Goal: Information Seeking & Learning: Compare options

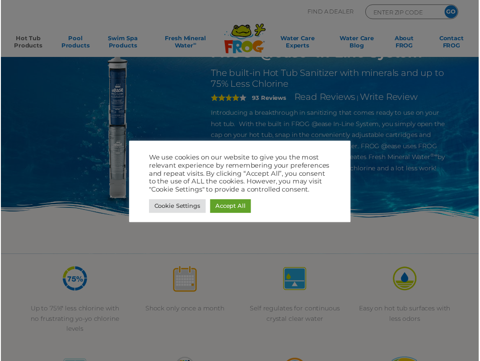
scroll to position [45, 0]
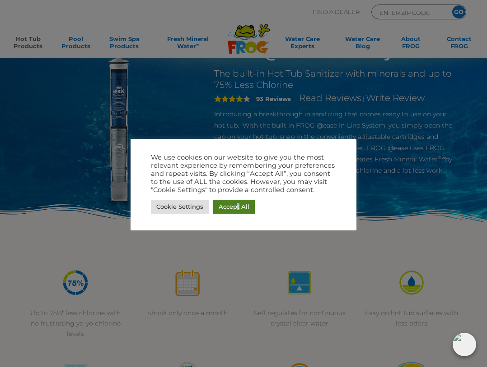
click at [238, 201] on link "Accept All" at bounding box center [234, 207] width 42 height 14
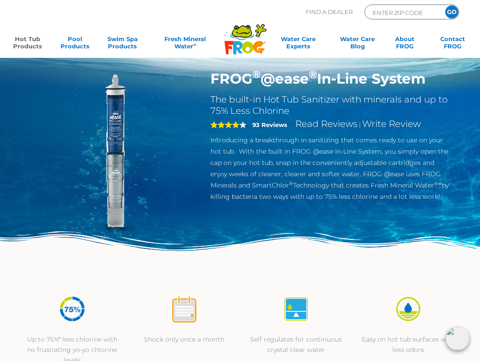
scroll to position [0, 0]
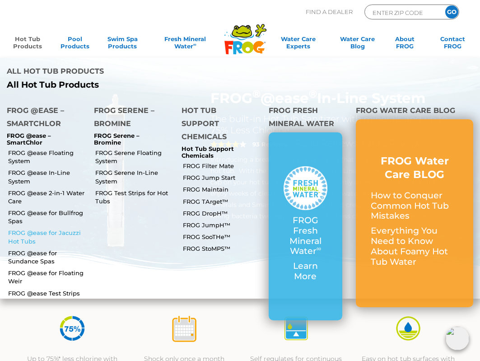
click at [53, 228] on link "FROG @ease for Jacuzzi Hot Tubs" at bounding box center [47, 236] width 79 height 16
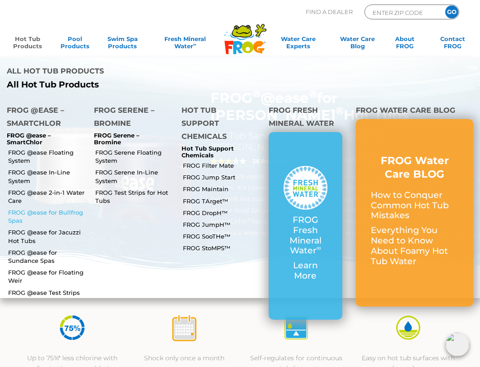
click at [51, 209] on link "FROG @ease for Bullfrog Spas" at bounding box center [47, 217] width 79 height 16
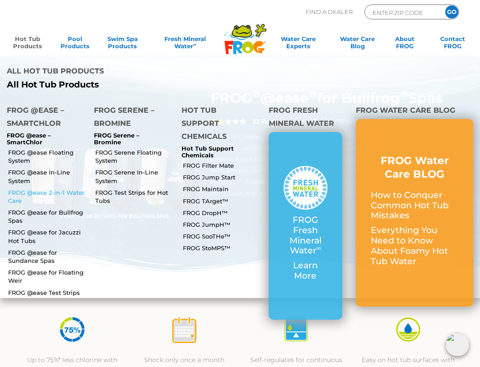
click at [68, 189] on link "FROG @ease 2-in-1 Water Care" at bounding box center [47, 197] width 79 height 16
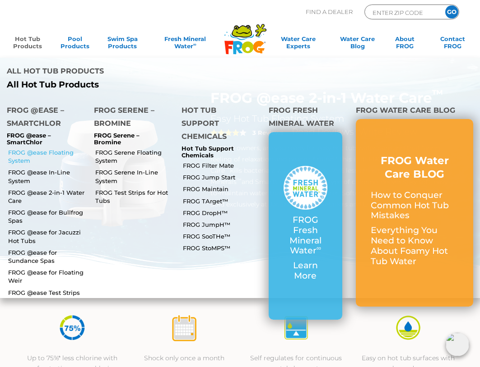
click at [33, 149] on link "FROG @ease Floating System" at bounding box center [47, 157] width 79 height 16
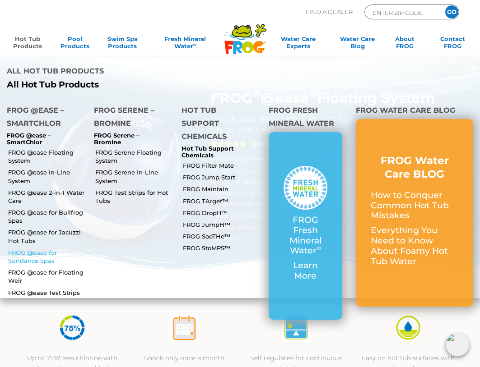
click at [42, 249] on link "FROG @ease for Sundance Spas" at bounding box center [47, 257] width 79 height 16
